Goal: Transaction & Acquisition: Purchase product/service

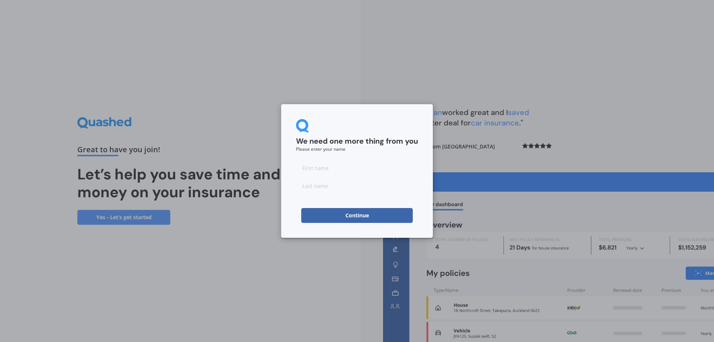
click at [322, 170] on input at bounding box center [357, 167] width 122 height 15
type input "THOMAS"
click at [323, 188] on input at bounding box center [357, 185] width 122 height 15
type input "JOHN"
click at [339, 217] on button "Continue" at bounding box center [357, 215] width 112 height 15
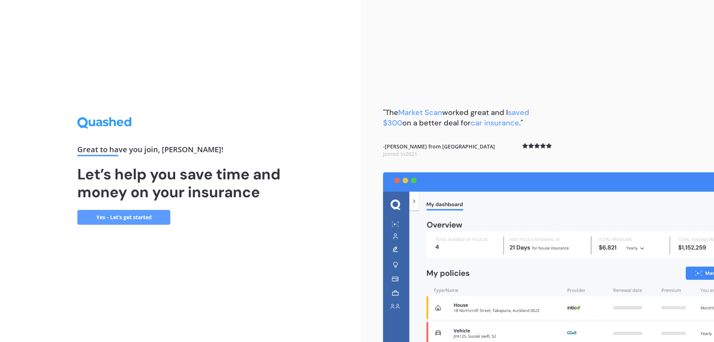
click at [139, 215] on link "Yes - Let’s get started" at bounding box center [123, 217] width 93 height 15
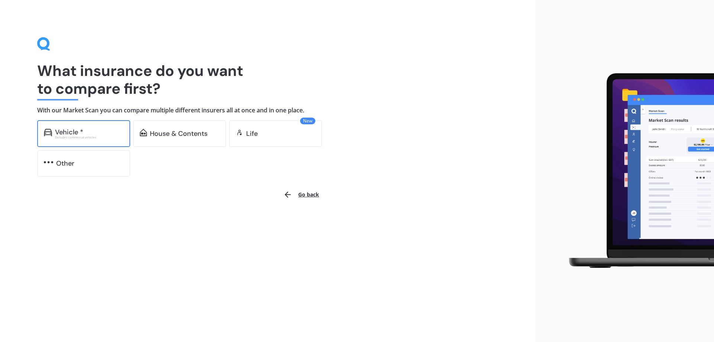
click at [96, 132] on div "Vehicle *" at bounding box center [89, 131] width 68 height 7
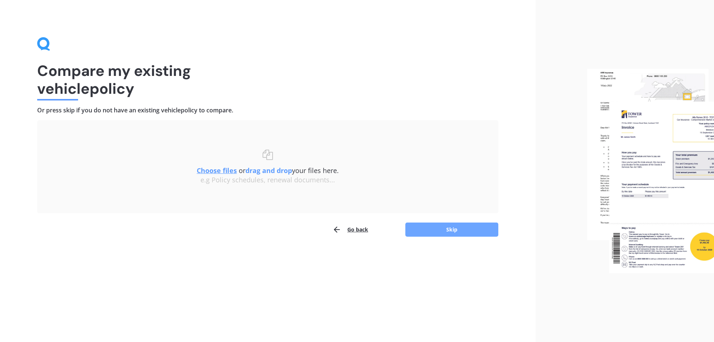
click at [461, 231] on button "Skip" at bounding box center [452, 229] width 93 height 14
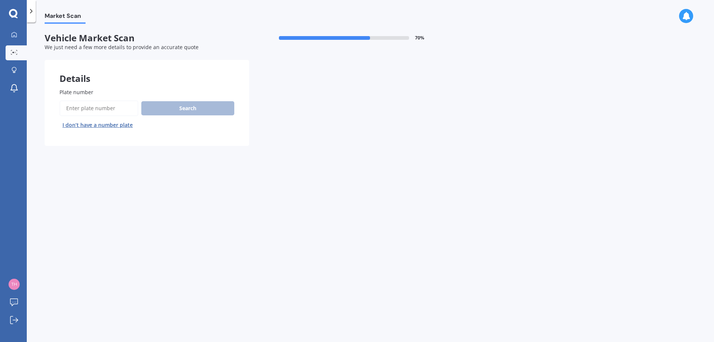
click at [105, 108] on input "Plate number" at bounding box center [99, 108] width 79 height 16
type input "PHK940"
click at [160, 103] on button "Search" at bounding box center [187, 108] width 93 height 14
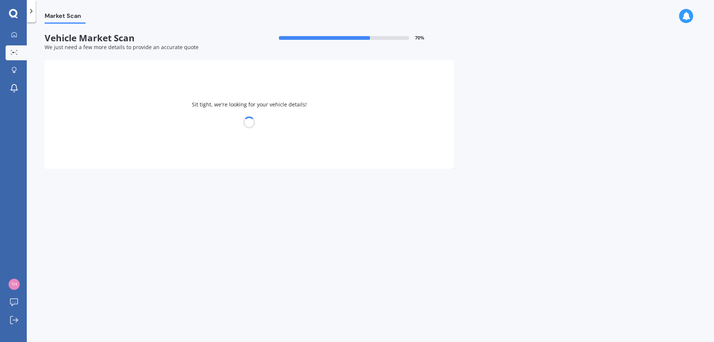
select select "PORSCHE"
select select "CAYENNE"
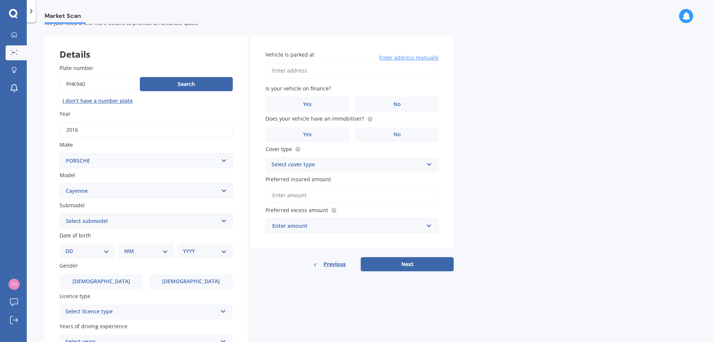
scroll to position [37, 0]
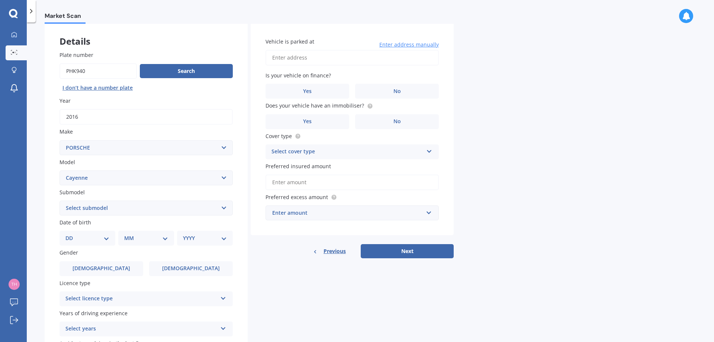
click at [216, 207] on select "Select submodel (All) 3.0 diesel turbo GTS V8 S COUPE 2.9PT/4WD S e-Hybrid" at bounding box center [146, 208] width 173 height 15
click at [60, 201] on select "Select submodel (All) 3.0 diesel turbo GTS V8 S COUPE 2.9PT/4WD S e-Hybrid" at bounding box center [146, 208] width 173 height 15
click at [92, 212] on select "Select submodel (All) 3.0 diesel turbo GTS V8 S COUPE 2.9PT/4WD S e-Hybrid" at bounding box center [146, 208] width 173 height 15
select select "3.0 DIESEL TURBO"
click at [60, 201] on select "Select submodel (All) 3.0 diesel turbo GTS V8 S COUPE 2.9PT/4WD S e-Hybrid" at bounding box center [146, 208] width 173 height 15
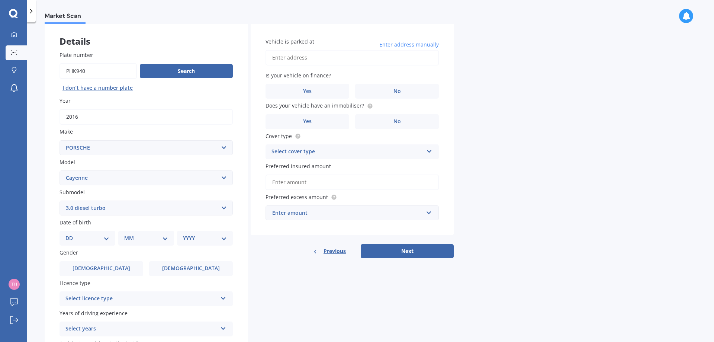
click at [90, 241] on select "DD 01 02 03 04 05 06 07 08 09 10 11 12 13 14 15 16 17 18 19 20 21 22 23 24 25 2…" at bounding box center [87, 238] width 44 height 8
select select "20"
click at [71, 234] on select "DD 01 02 03 04 05 06 07 08 09 10 11 12 13 14 15 16 17 18 19 20 21 22 23 24 25 2…" at bounding box center [87, 238] width 44 height 8
click at [144, 240] on select "MM 01 02 03 04 05 06 07 08 09 10 11 12" at bounding box center [147, 238] width 41 height 8
select select "02"
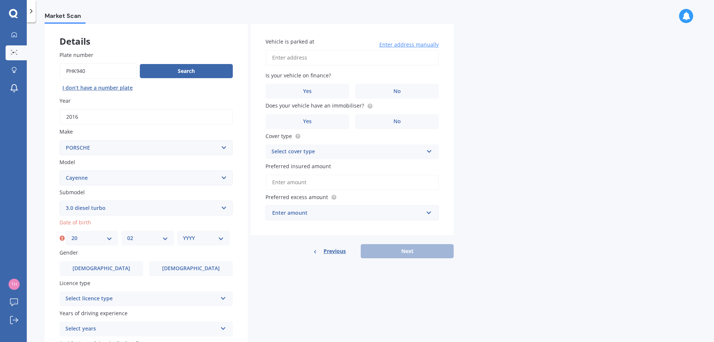
click at [127, 234] on select "MM 01 02 03 04 05 06 07 08 09 10 11 12" at bounding box center [147, 238] width 41 height 8
click at [203, 242] on select "YYYY 2025 2024 2023 2022 2021 2020 2019 2018 2017 2016 2015 2014 2013 2012 2011…" at bounding box center [203, 238] width 41 height 8
select select "1987"
click at [183, 234] on select "YYYY 2025 2024 2023 2022 2021 2020 2019 2018 2017 2016 2015 2014 2013 2012 2011…" at bounding box center [203, 238] width 41 height 8
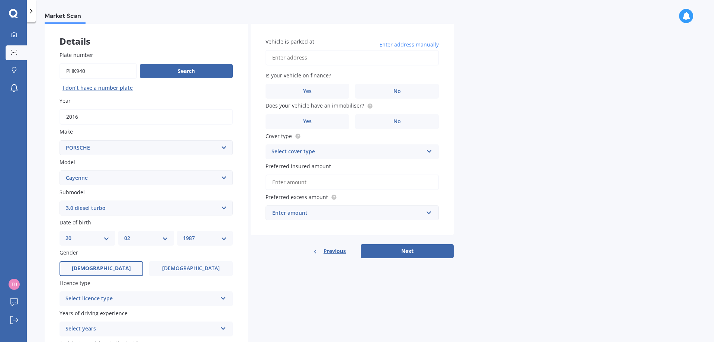
click at [123, 275] on label "Male" at bounding box center [102, 268] width 84 height 15
click at [0, 0] on input "Male" at bounding box center [0, 0] width 0 height 0
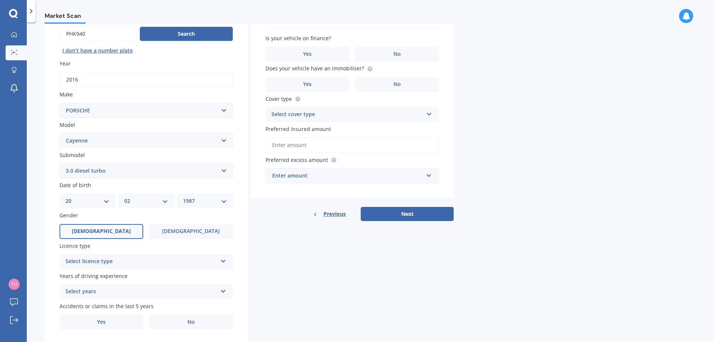
click at [224, 265] on div "Select licence type NZ Full NZ Restricted NZ Learners Australia United Kingdom …" at bounding box center [146, 261] width 173 height 15
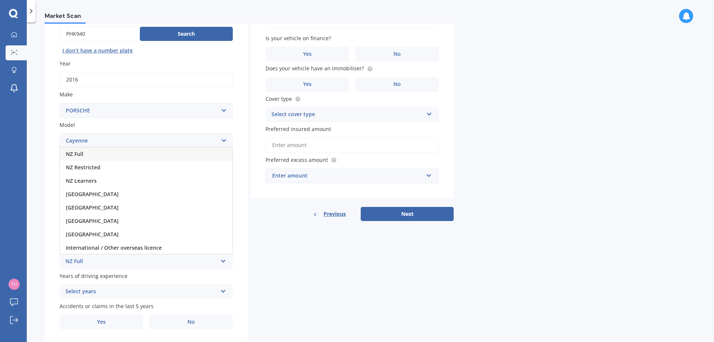
click at [87, 154] on div "NZ Full" at bounding box center [146, 153] width 173 height 13
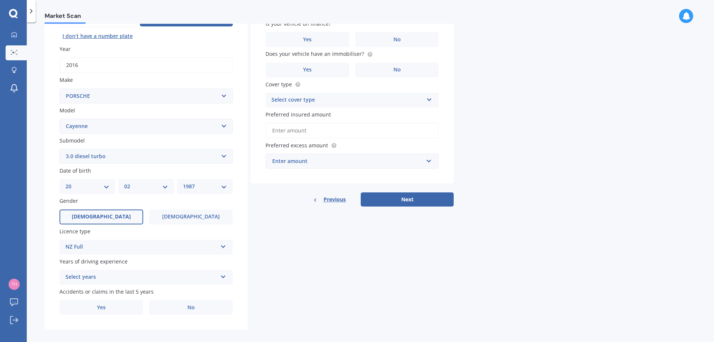
scroll to position [96, 0]
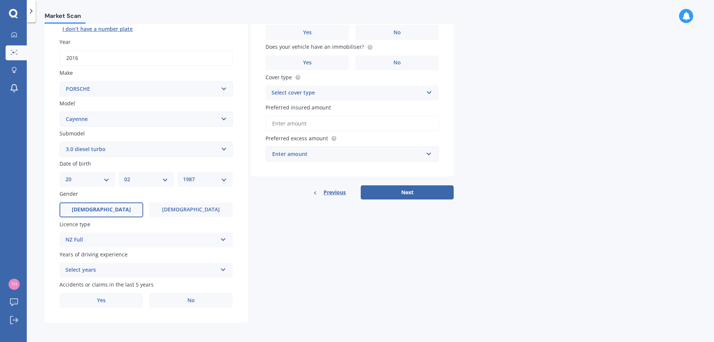
click at [215, 270] on div "Select years" at bounding box center [141, 270] width 152 height 9
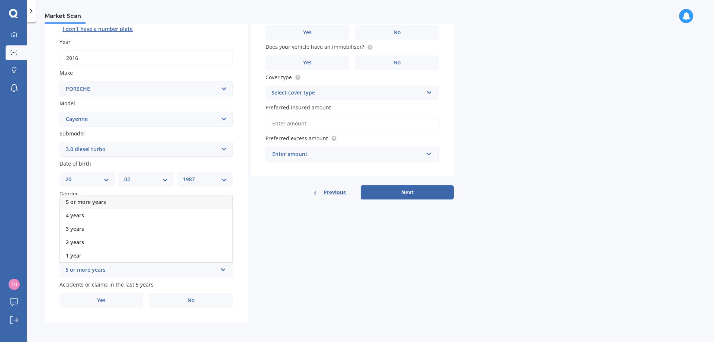
click at [89, 198] on span "5 or more years" at bounding box center [86, 201] width 40 height 7
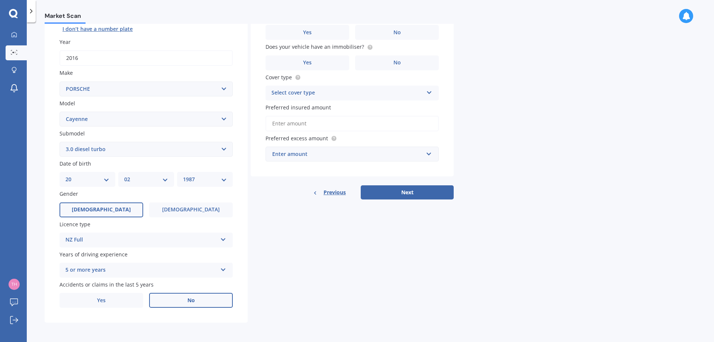
click at [192, 303] on span "No" at bounding box center [191, 300] width 7 height 6
click at [0, 0] on input "No" at bounding box center [0, 0] width 0 height 0
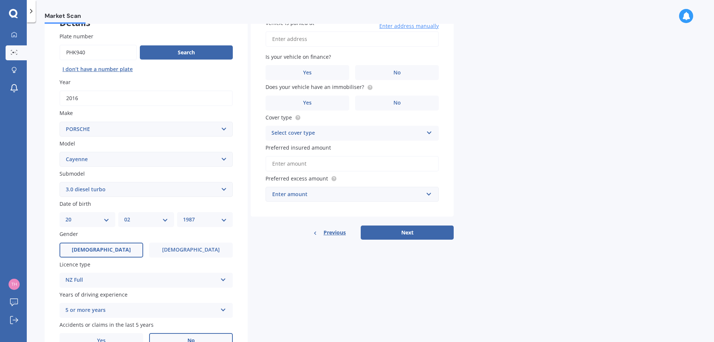
scroll to position [0, 0]
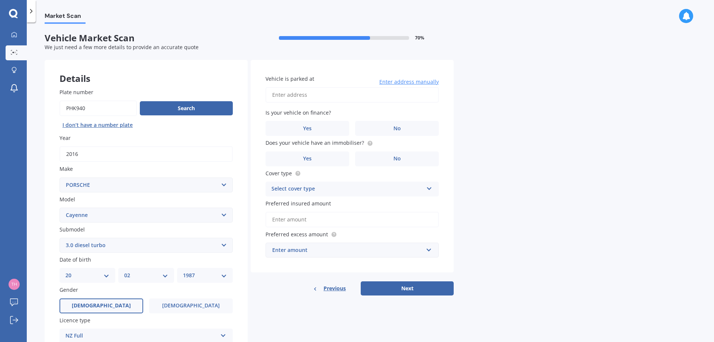
click at [336, 94] on input "Vehicle is parked at" at bounding box center [352, 95] width 173 height 16
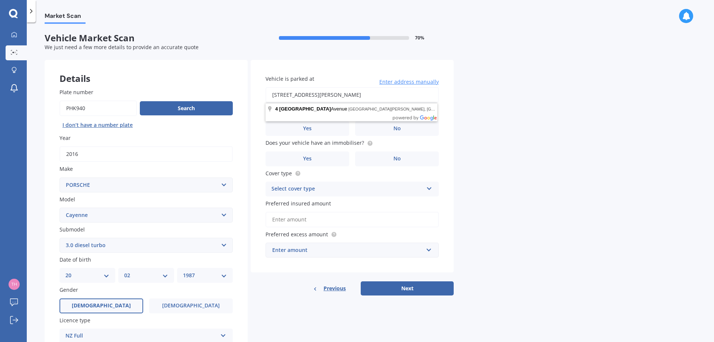
type input "4 Grand Ridge Avenue, Flat Bush, Auckland 2019"
click at [397, 124] on label "No" at bounding box center [397, 128] width 84 height 15
click at [0, 0] on input "No" at bounding box center [0, 0] width 0 height 0
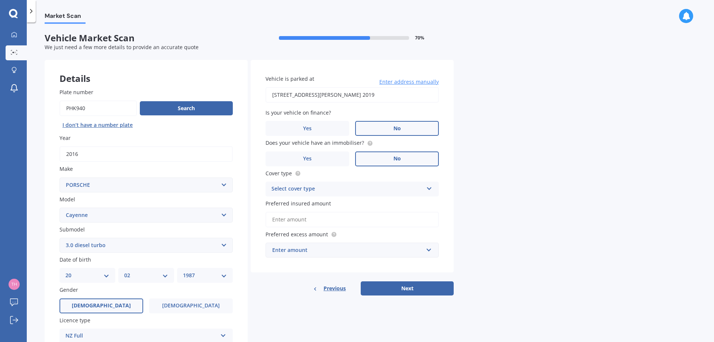
click at [389, 158] on label "No" at bounding box center [397, 158] width 84 height 15
click at [0, 0] on input "No" at bounding box center [0, 0] width 0 height 0
click at [358, 189] on div "Select cover type" at bounding box center [348, 189] width 152 height 9
click at [314, 204] on div "Comprehensive" at bounding box center [352, 203] width 173 height 13
click at [315, 219] on input "Preferred insured amount" at bounding box center [352, 220] width 173 height 16
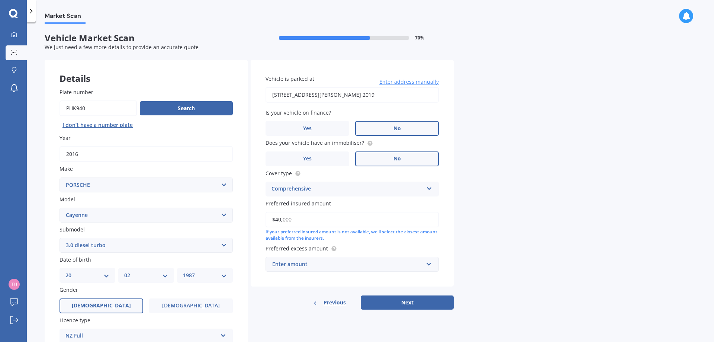
type input "$40,000"
click at [331, 262] on div "Enter amount" at bounding box center [347, 264] width 151 height 8
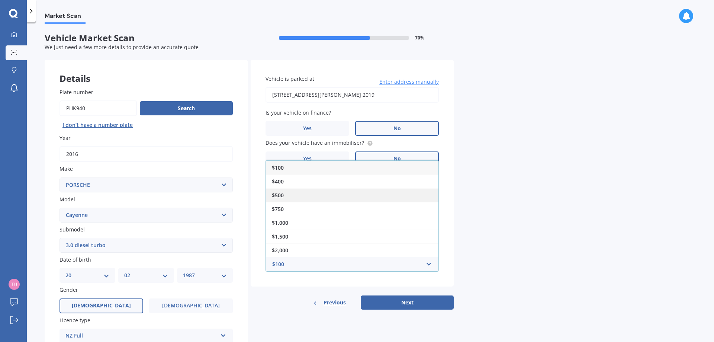
click at [283, 194] on span "$500" at bounding box center [278, 195] width 12 height 7
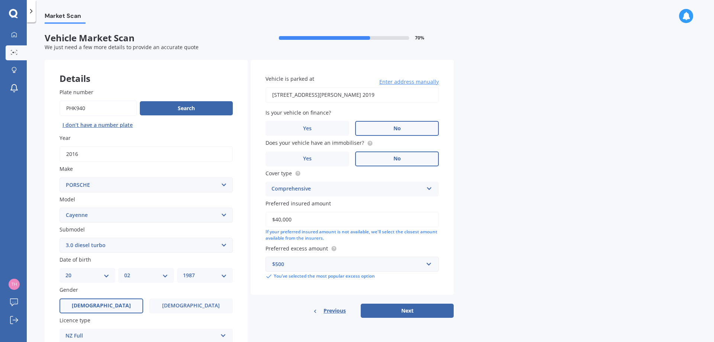
click at [337, 266] on div "$500" at bounding box center [347, 264] width 151 height 8
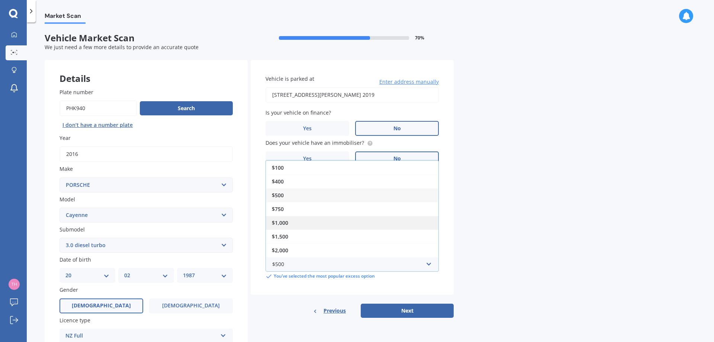
click at [290, 222] on div "$1,000" at bounding box center [352, 223] width 173 height 14
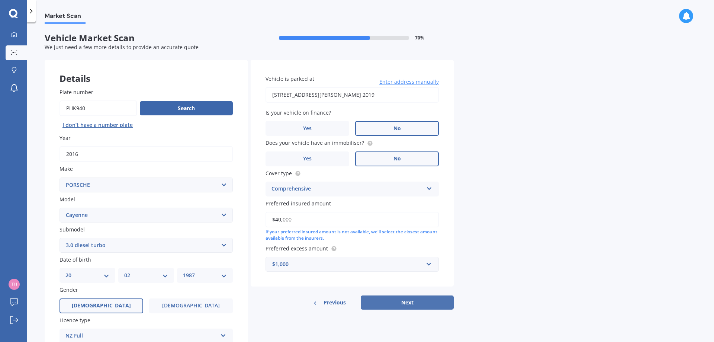
click at [413, 301] on button "Next" at bounding box center [407, 302] width 93 height 14
select select "20"
select select "02"
select select "1987"
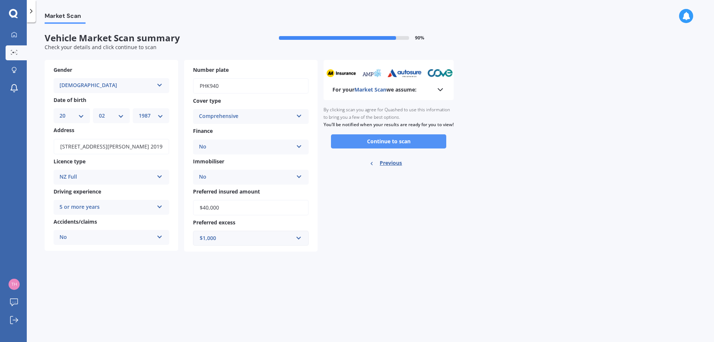
click at [384, 147] on button "Continue to scan" at bounding box center [388, 141] width 115 height 14
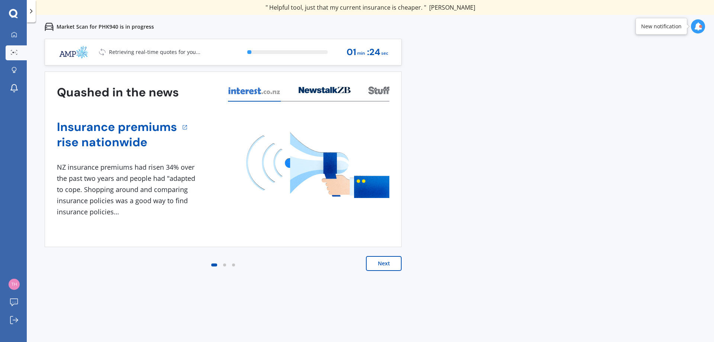
click at [390, 259] on button "Next" at bounding box center [384, 263] width 36 height 15
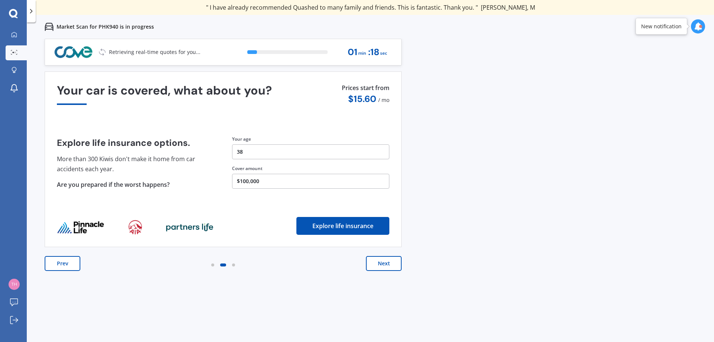
click at [390, 259] on button "Next" at bounding box center [384, 263] width 36 height 15
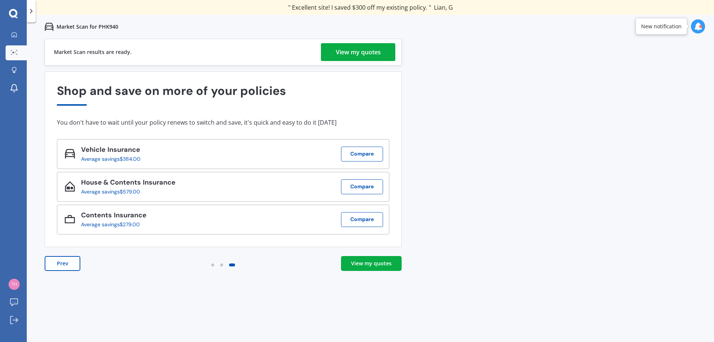
click at [357, 51] on div "View my quotes" at bounding box center [358, 52] width 45 height 18
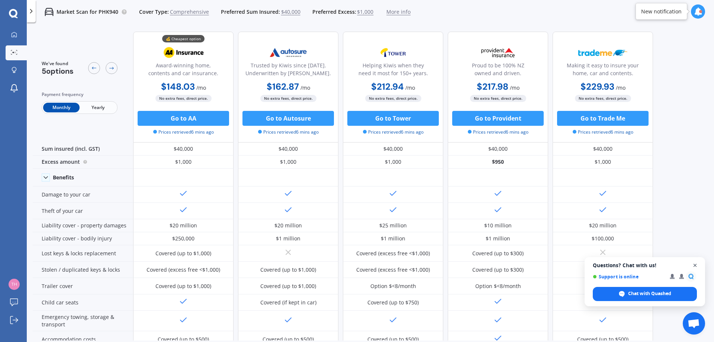
click at [695, 266] on span "Open chat" at bounding box center [695, 265] width 9 height 9
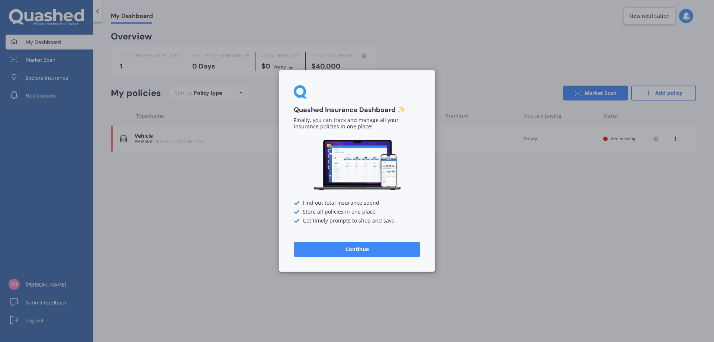
click at [362, 248] on button "Continue" at bounding box center [357, 249] width 126 height 15
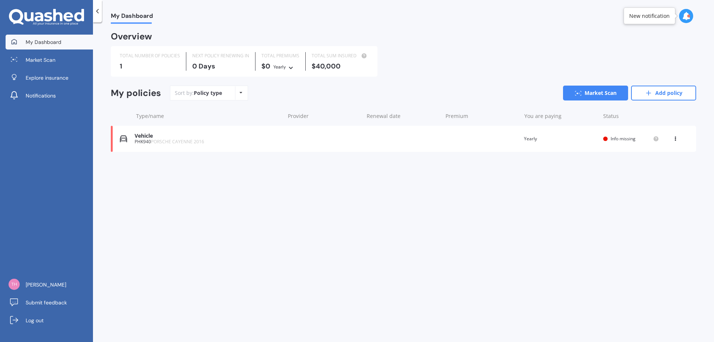
click at [240, 94] on icon at bounding box center [241, 92] width 3 height 4
click at [372, 194] on div "My Dashboard Overview TOTAL NUMBER OF POLICIES 1 NEXT POLICY RENEWING [DATE] TO…" at bounding box center [403, 184] width 621 height 320
click at [54, 62] on span "Market Scan" at bounding box center [41, 59] width 30 height 7
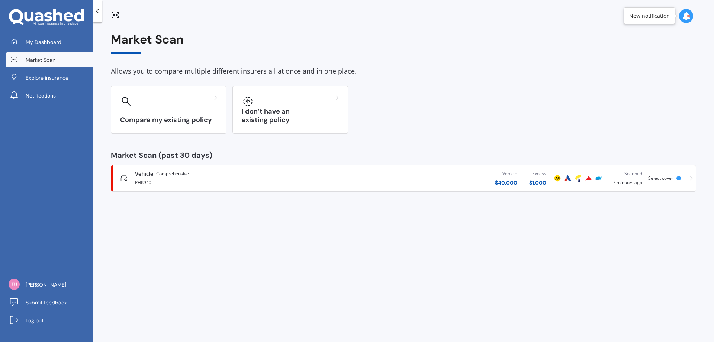
click at [689, 179] on div "Vehicle Comprehensive PHK940 Vehicle $ 40,000 Excess $ 1,000 Scanned 7 minutes …" at bounding box center [403, 178] width 579 height 22
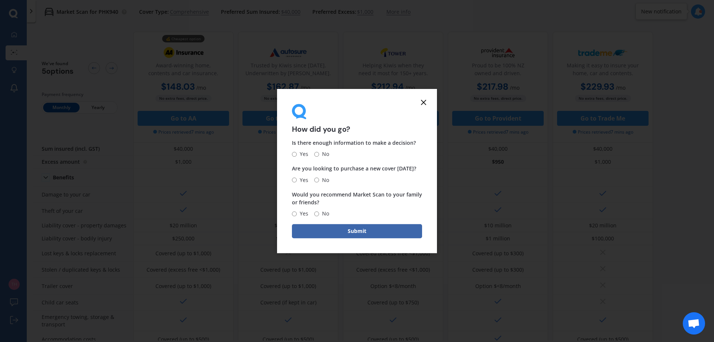
click at [424, 101] on line at bounding box center [424, 102] width 4 height 4
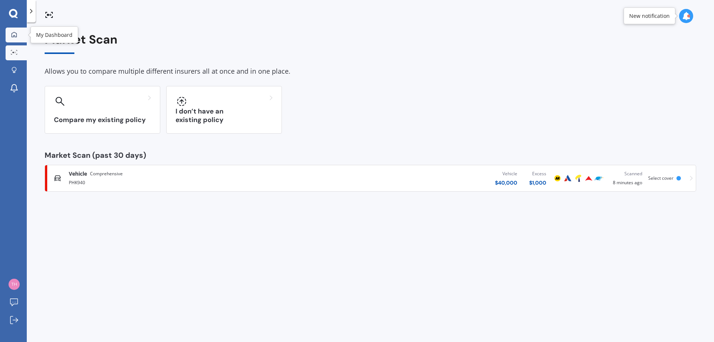
click at [14, 36] on icon at bounding box center [14, 35] width 6 height 6
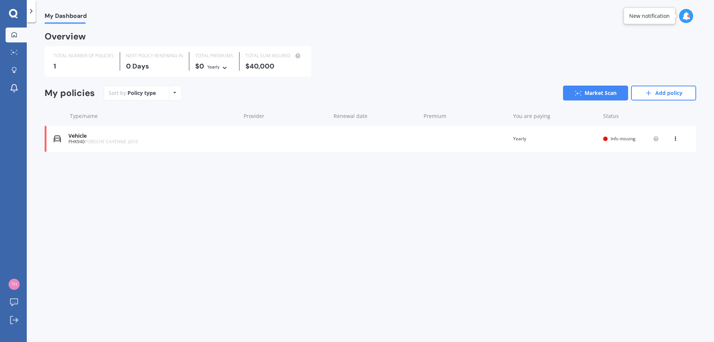
click at [15, 12] on icon at bounding box center [13, 14] width 9 height 10
click at [174, 92] on icon at bounding box center [174, 92] width 3 height 4
click at [239, 226] on div "My Dashboard Overview TOTAL NUMBER OF POLICIES 1 NEXT POLICY RENEWING [DATE] TO…" at bounding box center [371, 184] width 688 height 320
click at [656, 95] on link "Add policy" at bounding box center [663, 93] width 65 height 15
